Goal: Task Accomplishment & Management: Complete application form

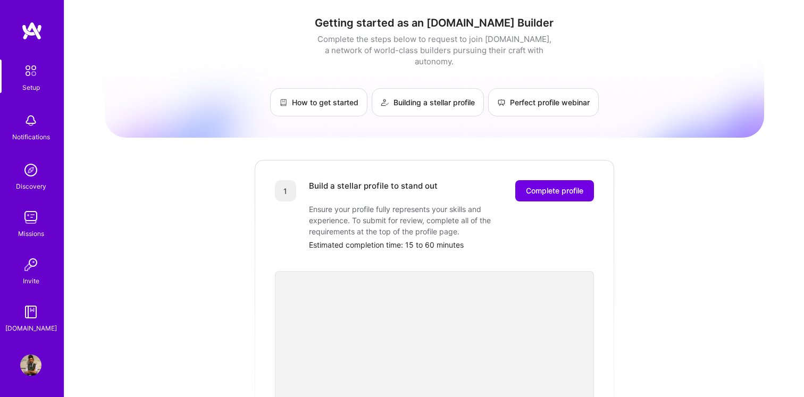
click at [29, 172] on img at bounding box center [30, 170] width 21 height 21
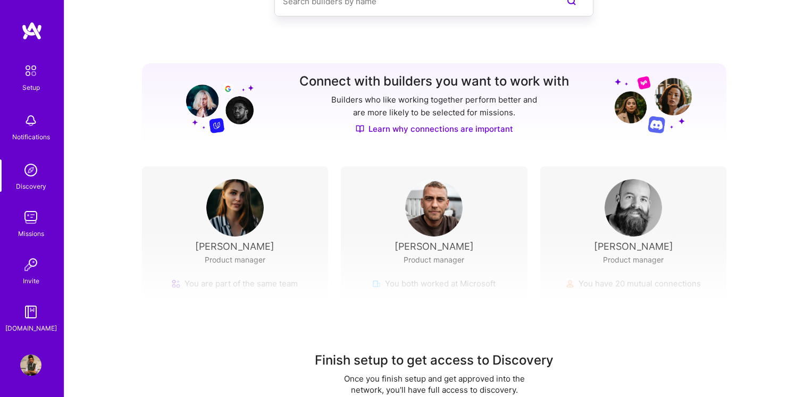
scroll to position [111, 0]
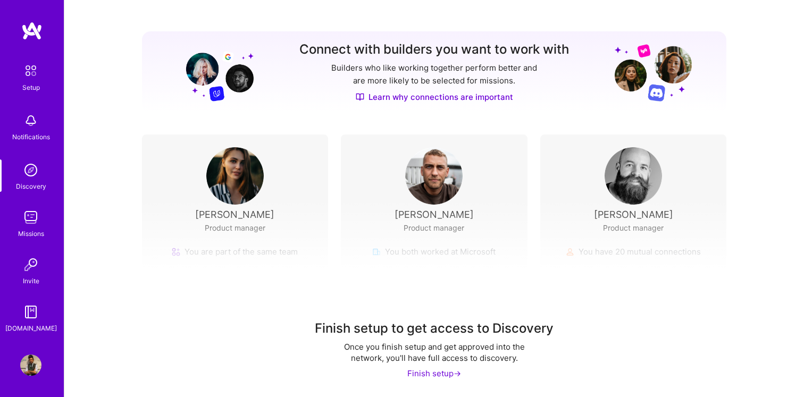
drag, startPoint x: 187, startPoint y: 232, endPoint x: 532, endPoint y: 236, distance: 345.2
click at [532, 236] on div "Finish setup to get access to Discovery Once you finish setup and get approved …" at bounding box center [434, 298] width 740 height 198
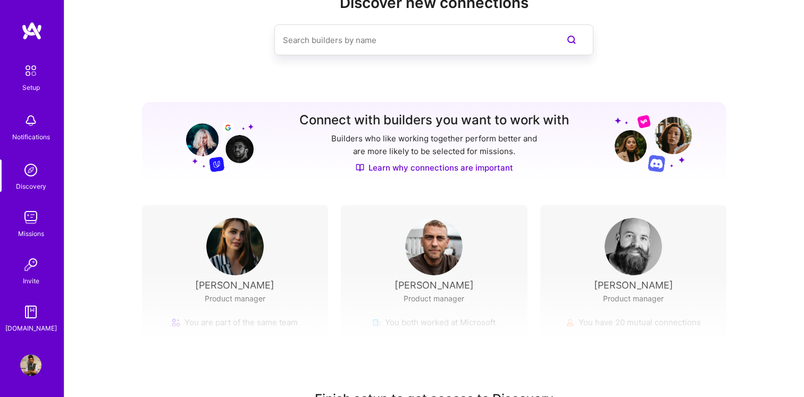
scroll to position [0, 0]
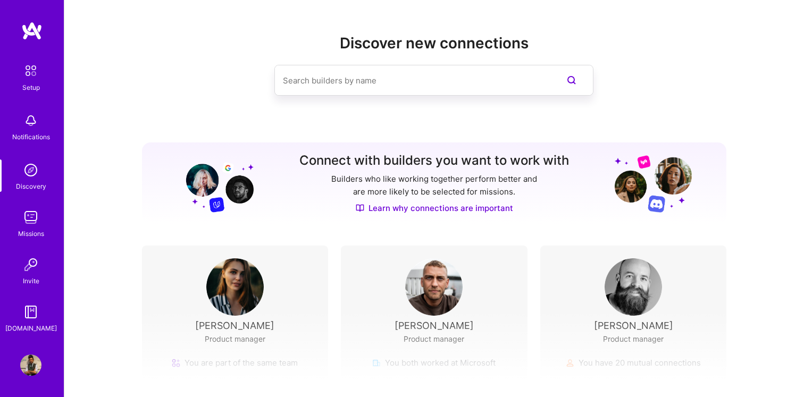
click at [301, 78] on input at bounding box center [413, 80] width 260 height 27
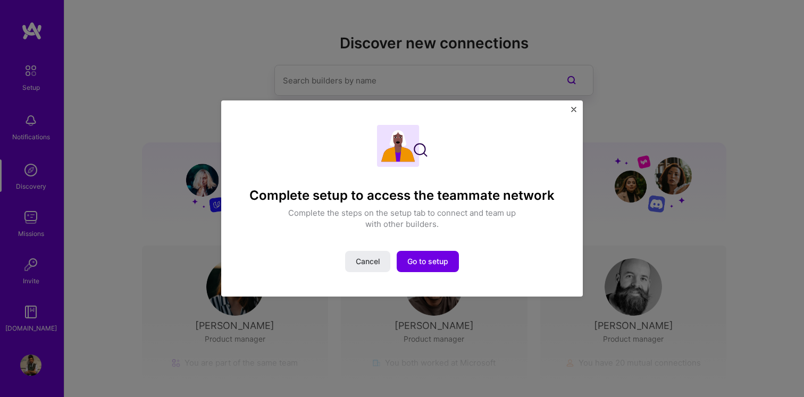
click at [573, 107] on img "Close" at bounding box center [573, 109] width 5 height 5
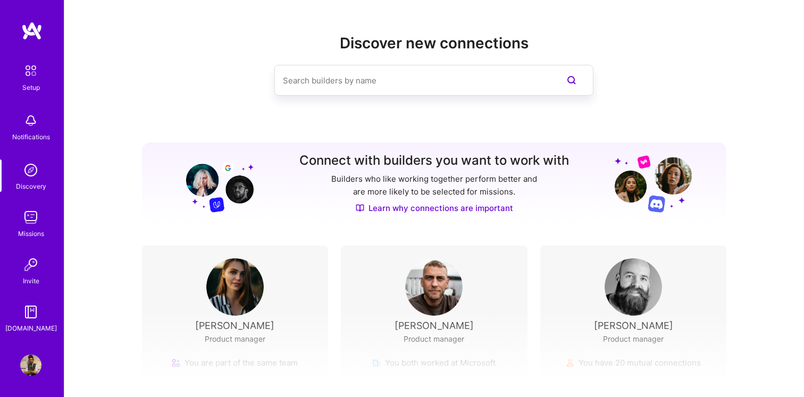
click at [34, 80] on img at bounding box center [31, 71] width 22 height 22
